Goal: Book appointment/travel/reservation

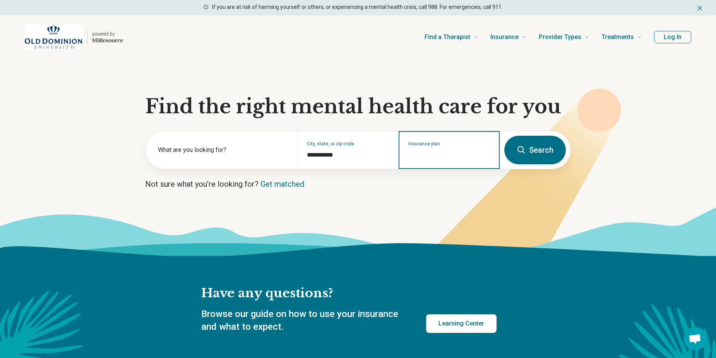
click at [426, 153] on input "Insurance plan" at bounding box center [449, 154] width 82 height 9
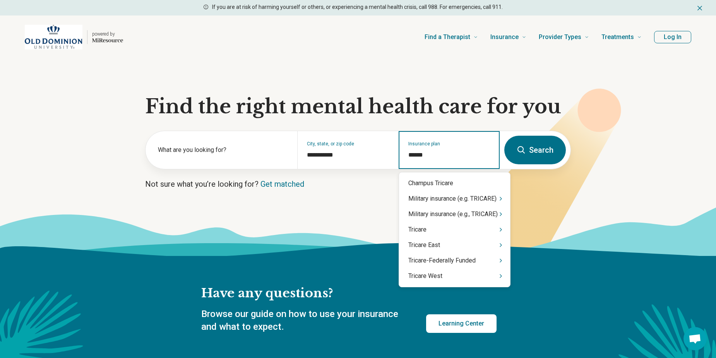
type input "*******"
click at [443, 226] on div "Tricare" at bounding box center [454, 229] width 111 height 15
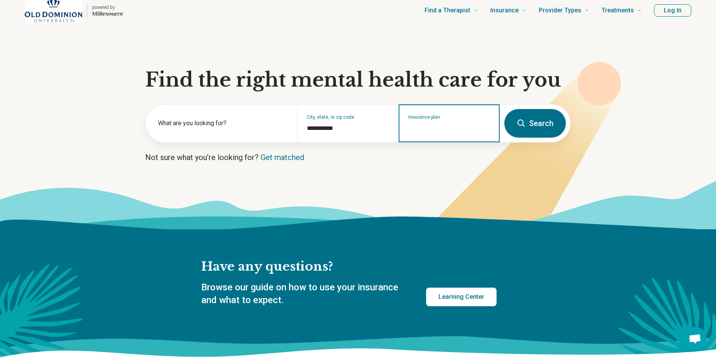
scroll to position [39, 0]
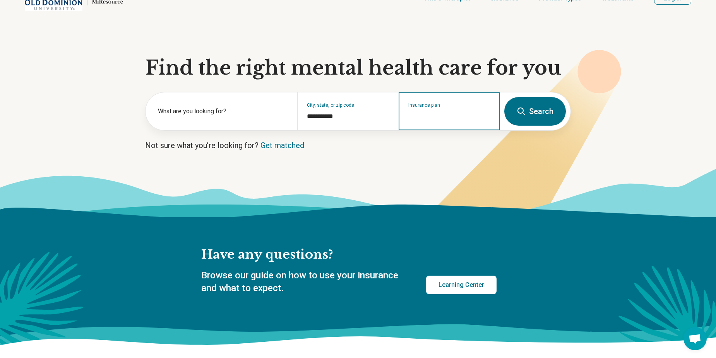
click at [426, 120] on input "Insurance plan" at bounding box center [449, 116] width 82 height 9
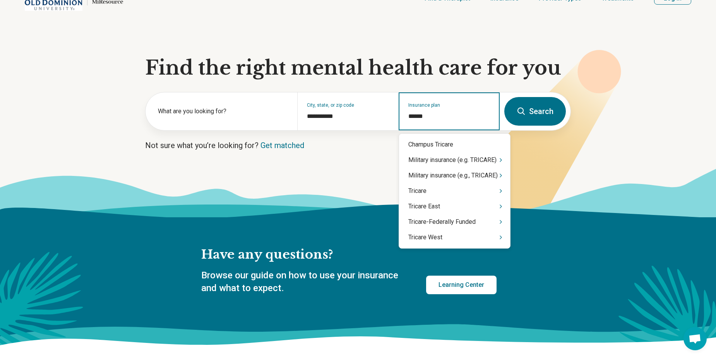
type input "*******"
click at [451, 162] on div "Military insurance (e.g. TRICARE)" at bounding box center [454, 159] width 111 height 15
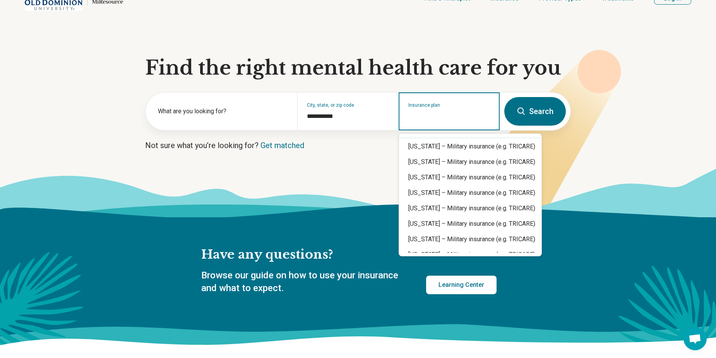
scroll to position [0, 0]
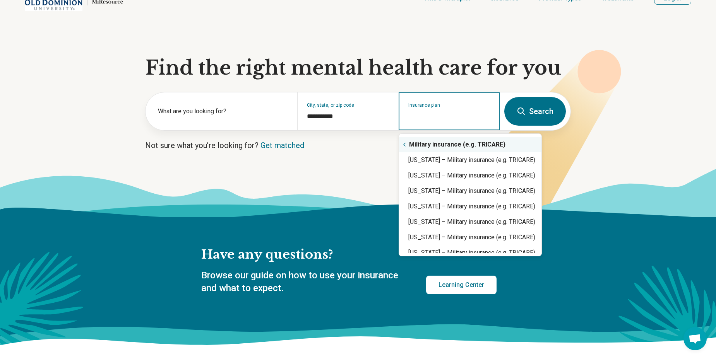
click at [405, 144] on icon "Suggestions" at bounding box center [404, 145] width 6 height 6
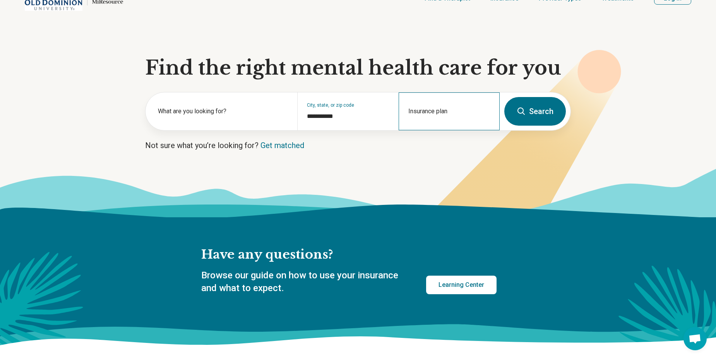
click at [417, 108] on div "Insurance plan" at bounding box center [448, 111] width 101 height 38
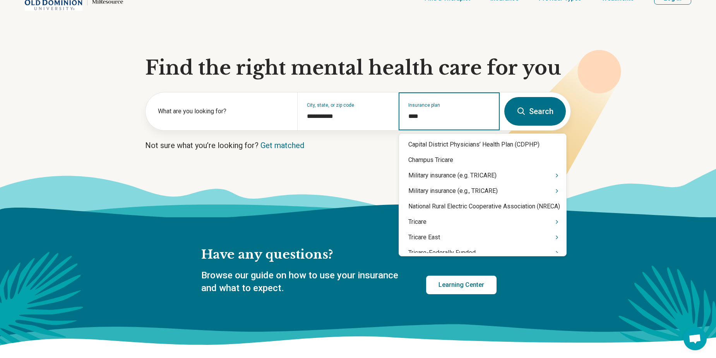
type input "*****"
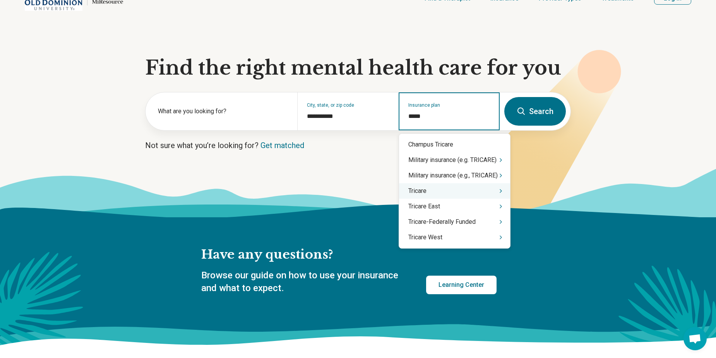
click at [443, 198] on div "Tricare" at bounding box center [454, 190] width 111 height 15
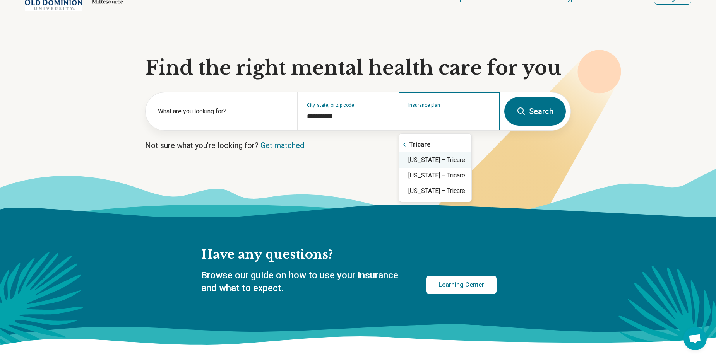
click at [433, 160] on div "Virginia – Tricare" at bounding box center [435, 159] width 72 height 15
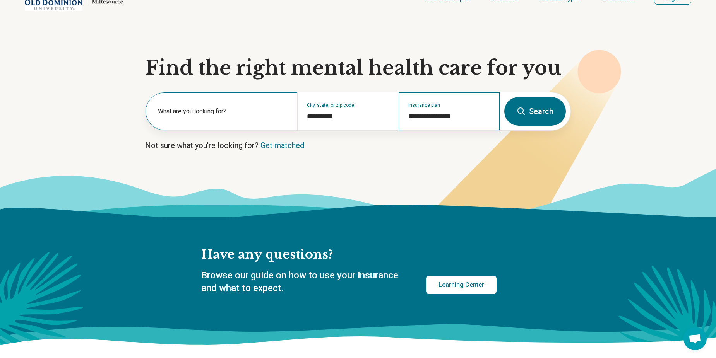
type input "**********"
click at [201, 108] on label "What are you looking for?" at bounding box center [223, 111] width 130 height 9
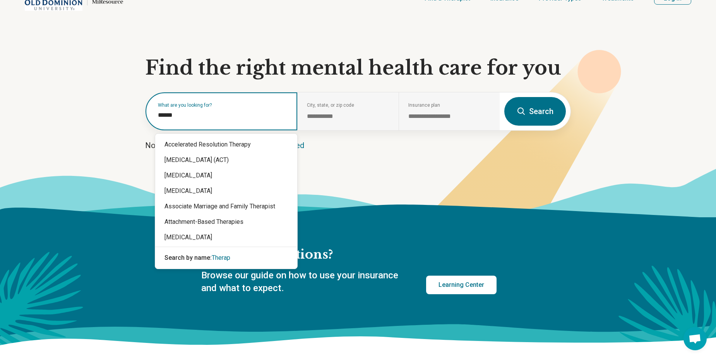
type input "*******"
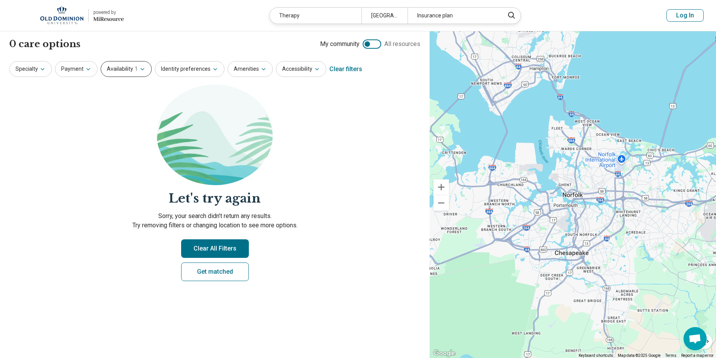
click at [136, 72] on button "Availability 1" at bounding box center [126, 69] width 51 height 16
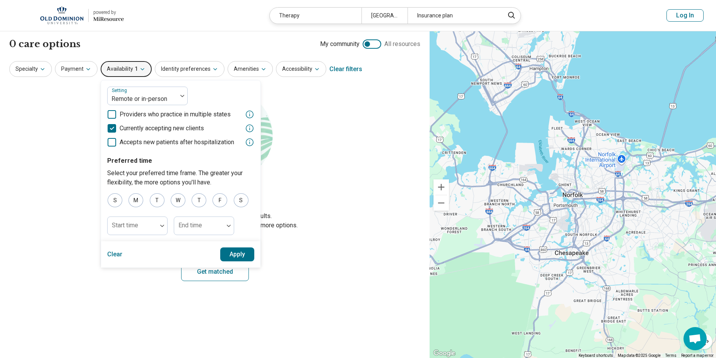
click at [307, 148] on section "Let's try again Sorry, your search didn’t return any results. Try removing filt…" at bounding box center [214, 189] width 411 height 209
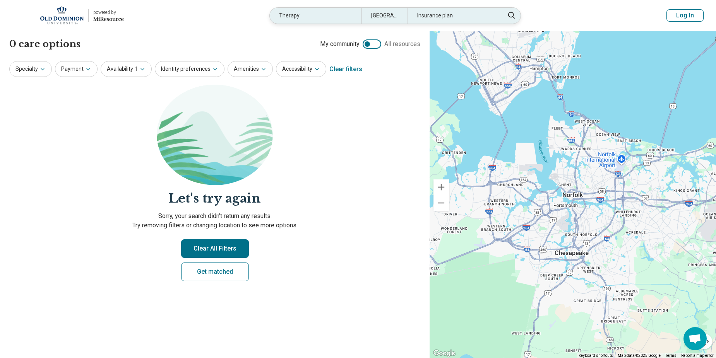
click at [430, 15] on div "Insurance plan" at bounding box center [453, 16] width 92 height 16
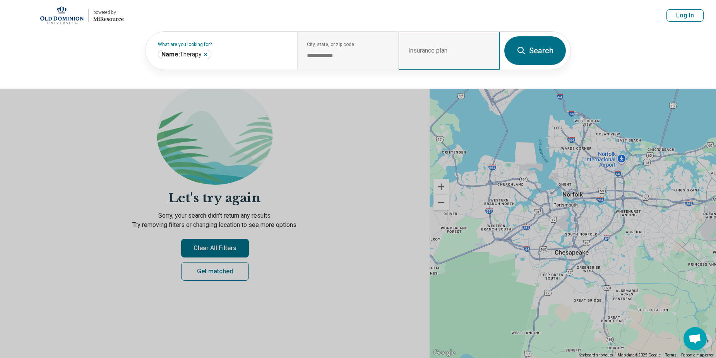
click at [424, 46] on div "Insurance plan" at bounding box center [448, 51] width 101 height 38
click at [356, 132] on button at bounding box center [358, 179] width 716 height 358
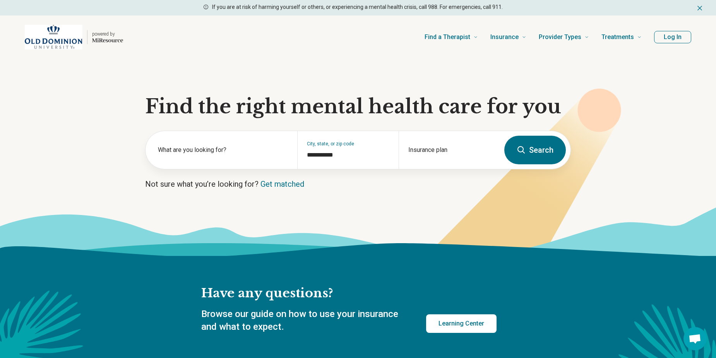
scroll to position [39, 0]
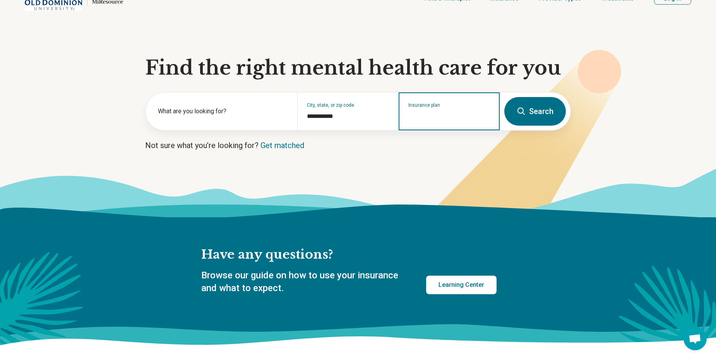
click at [440, 121] on input "Insurance plan" at bounding box center [449, 116] width 82 height 9
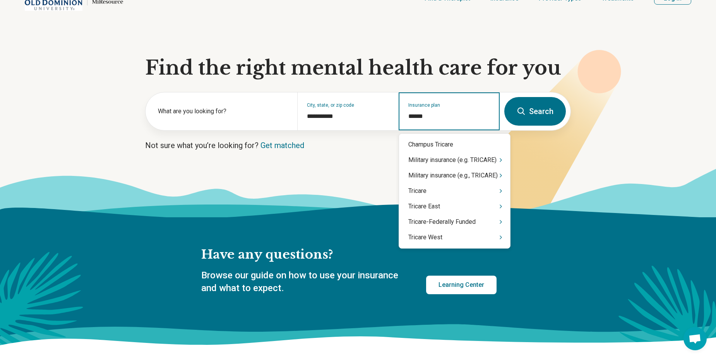
type input "*******"
click at [450, 188] on div "Tricare" at bounding box center [454, 190] width 111 height 15
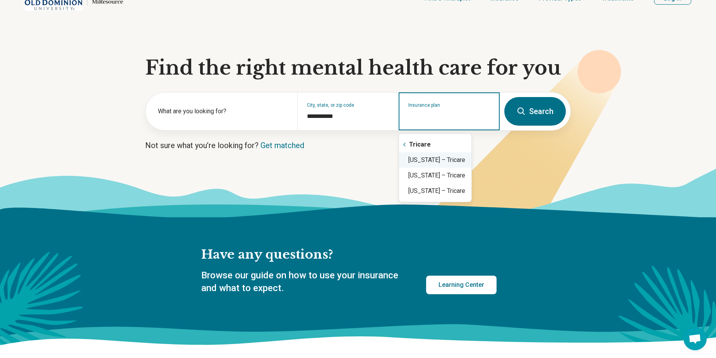
click at [436, 162] on div "Virginia – Tricare" at bounding box center [435, 159] width 72 height 15
type input "**********"
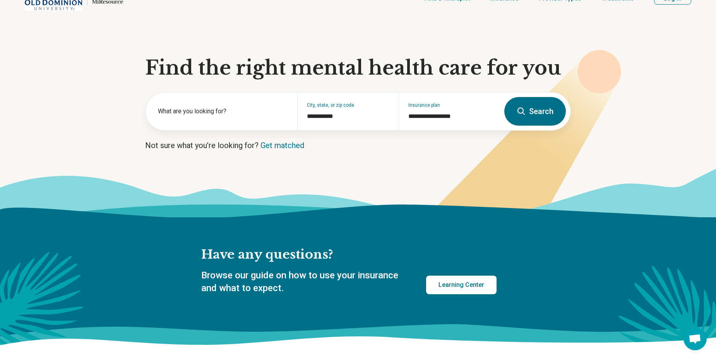
click at [530, 115] on button "Search" at bounding box center [535, 111] width 62 height 29
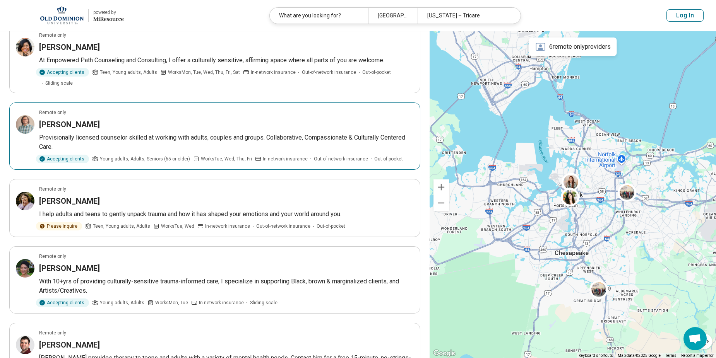
scroll to position [426, 0]
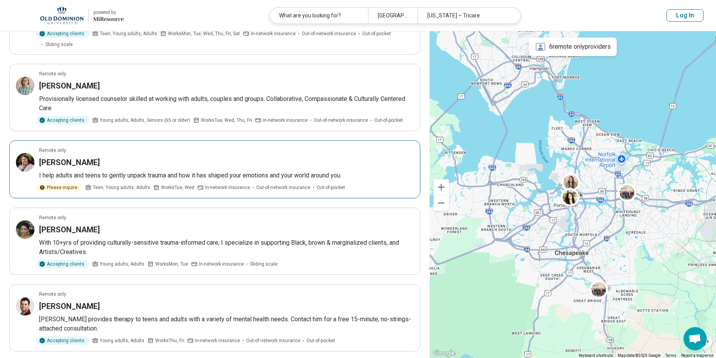
click at [167, 157] on div "Elizabeth Carrano" at bounding box center [226, 162] width 375 height 11
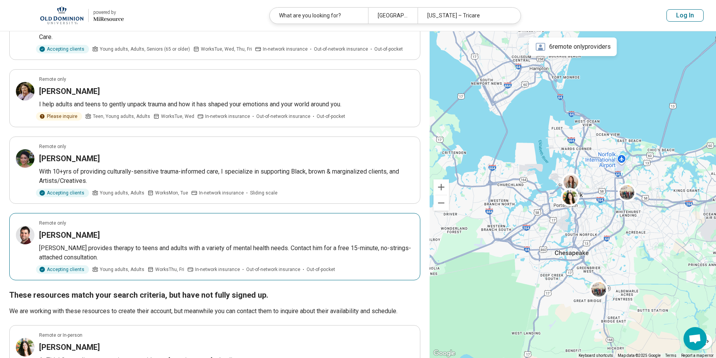
scroll to position [503, 0]
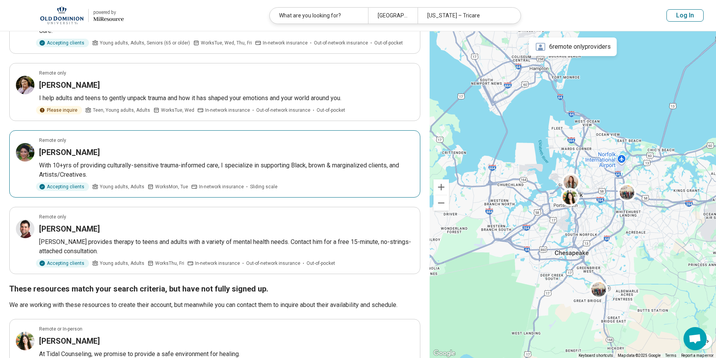
click at [155, 163] on p "With 10+yrs of providing culturally-sensitive trauma-informed care, I specializ…" at bounding box center [226, 170] width 375 height 19
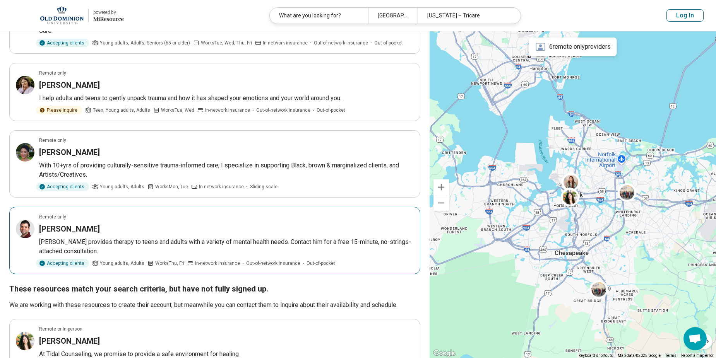
scroll to position [542, 0]
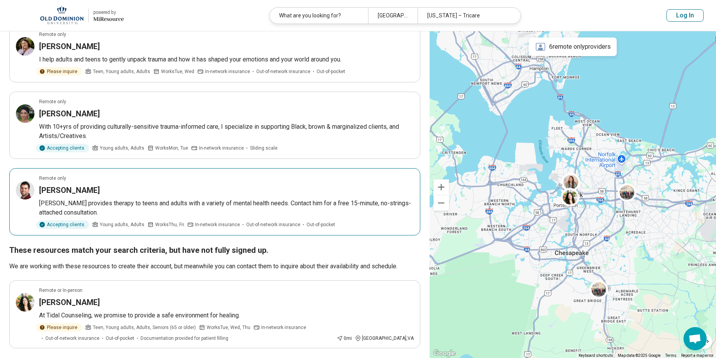
click at [132, 186] on article "Remote only Connor Rose Dr. Rose provides therapy to teens and adults with a va…" at bounding box center [214, 201] width 411 height 67
click at [111, 185] on div "[PERSON_NAME]" at bounding box center [226, 190] width 375 height 11
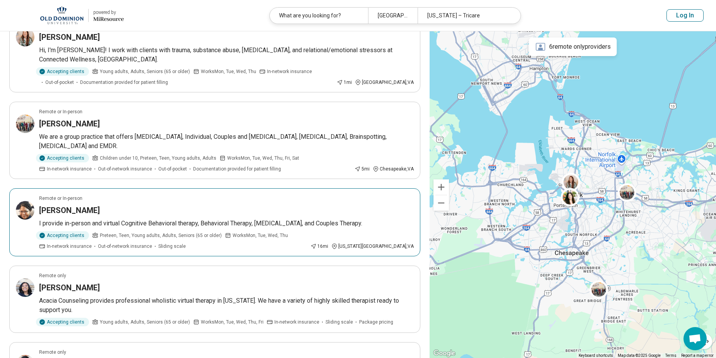
scroll to position [0, 0]
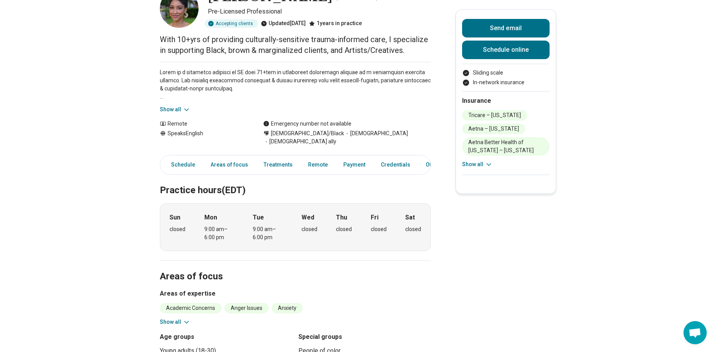
scroll to position [39, 0]
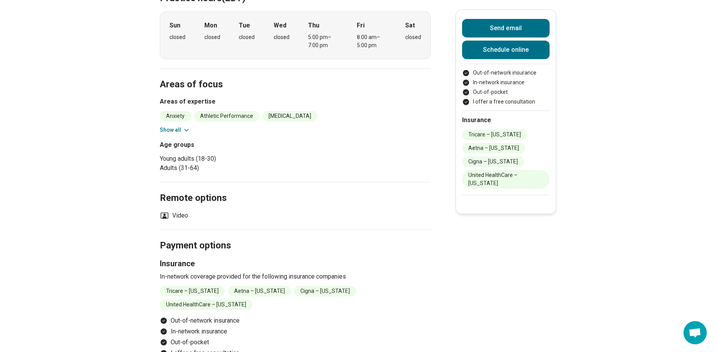
scroll to position [193, 0]
click at [183, 125] on button "Show all" at bounding box center [175, 129] width 31 height 8
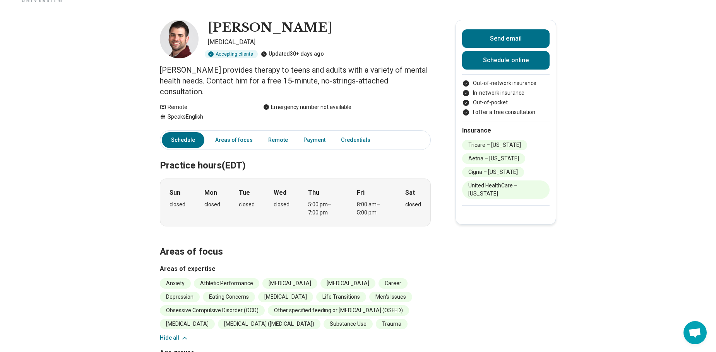
scroll to position [39, 0]
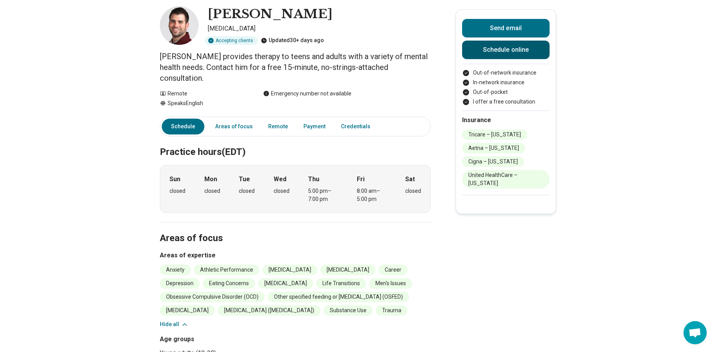
click at [519, 53] on link "Schedule online" at bounding box center [505, 50] width 87 height 19
